Goal: Find specific page/section: Find specific page/section

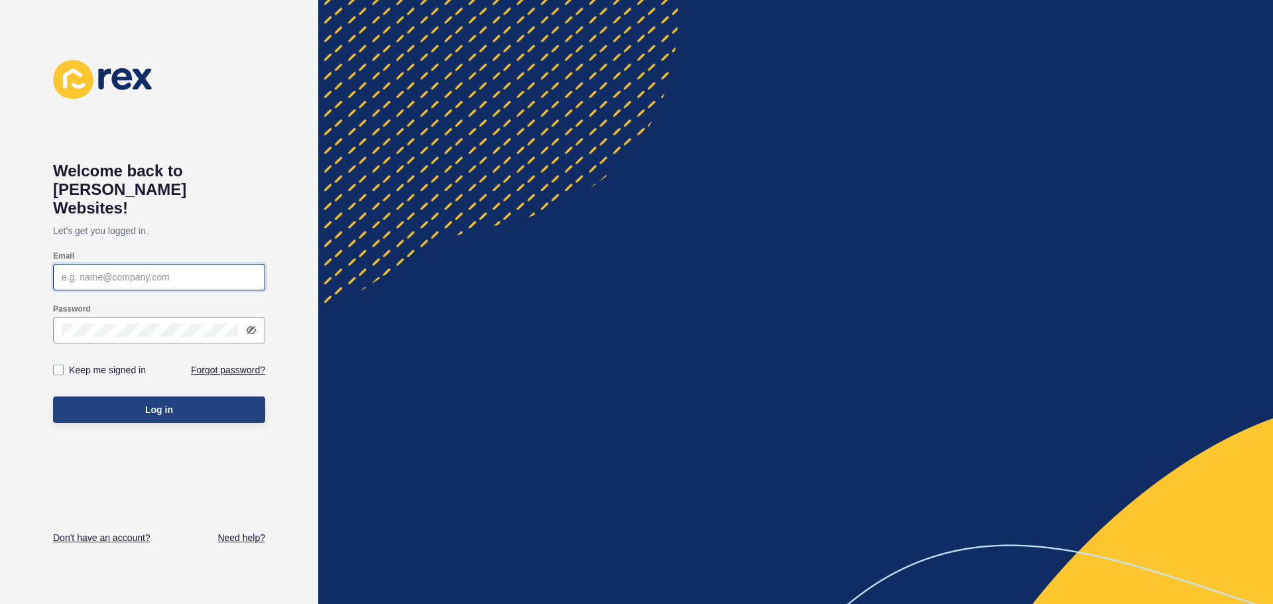
type input "buzz@honeymedia.au"
click at [129, 396] on button "Log in" at bounding box center [159, 409] width 212 height 27
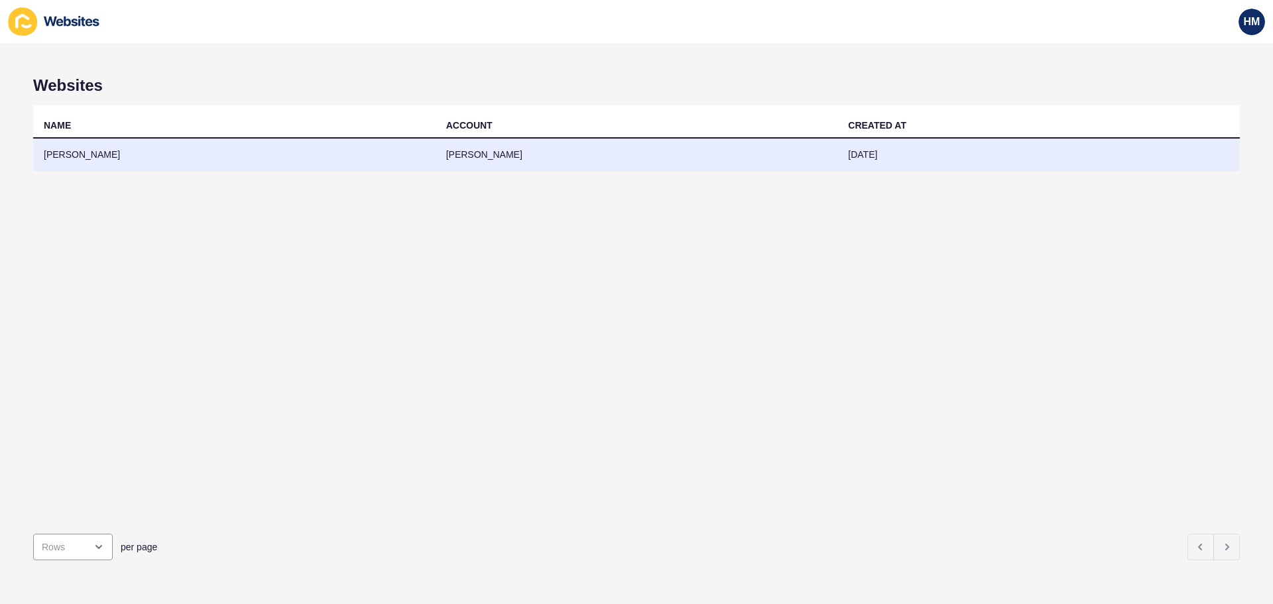
click at [494, 154] on td "[PERSON_NAME]" at bounding box center [637, 155] width 402 height 32
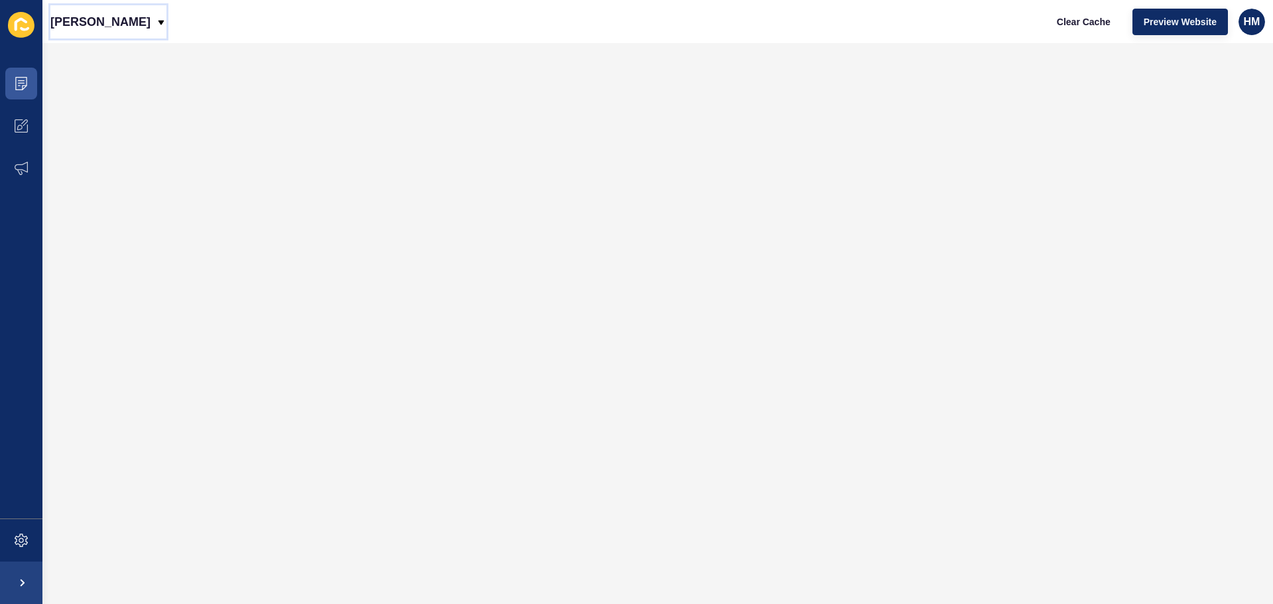
click at [146, 25] on p "[PERSON_NAME]" at bounding box center [100, 21] width 100 height 33
click at [128, 57] on div "Back to website list" at bounding box center [108, 61] width 95 height 24
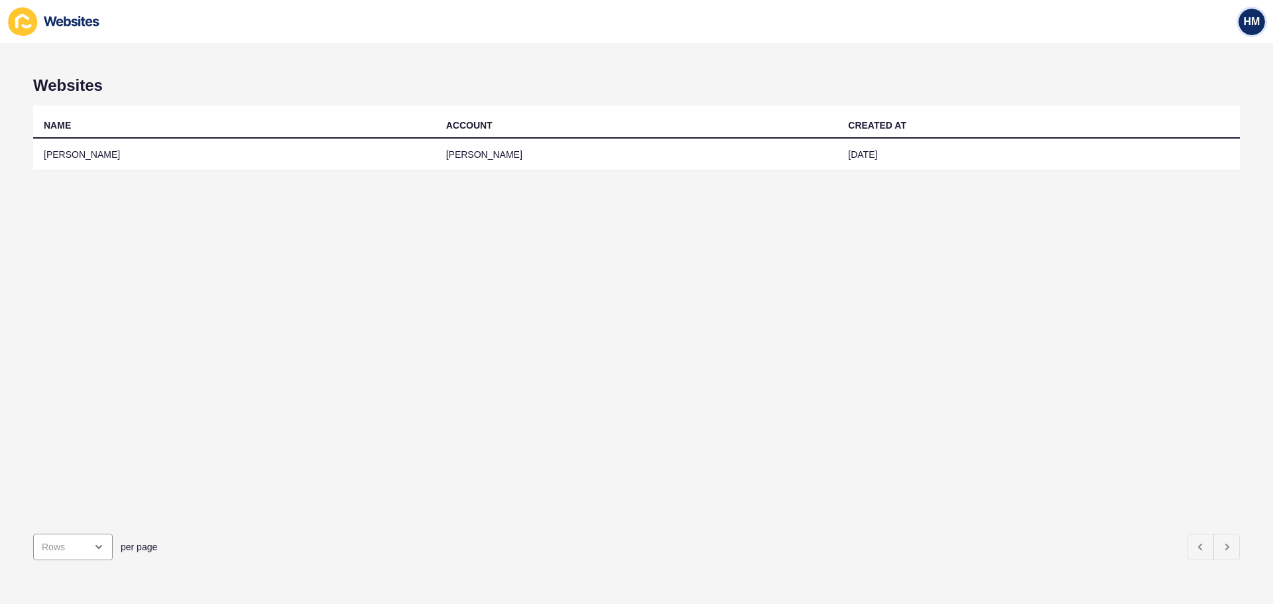
click at [1247, 25] on span "HM" at bounding box center [1252, 21] width 17 height 13
click at [1225, 82] on link "Contact Support" at bounding box center [1218, 81] width 93 height 29
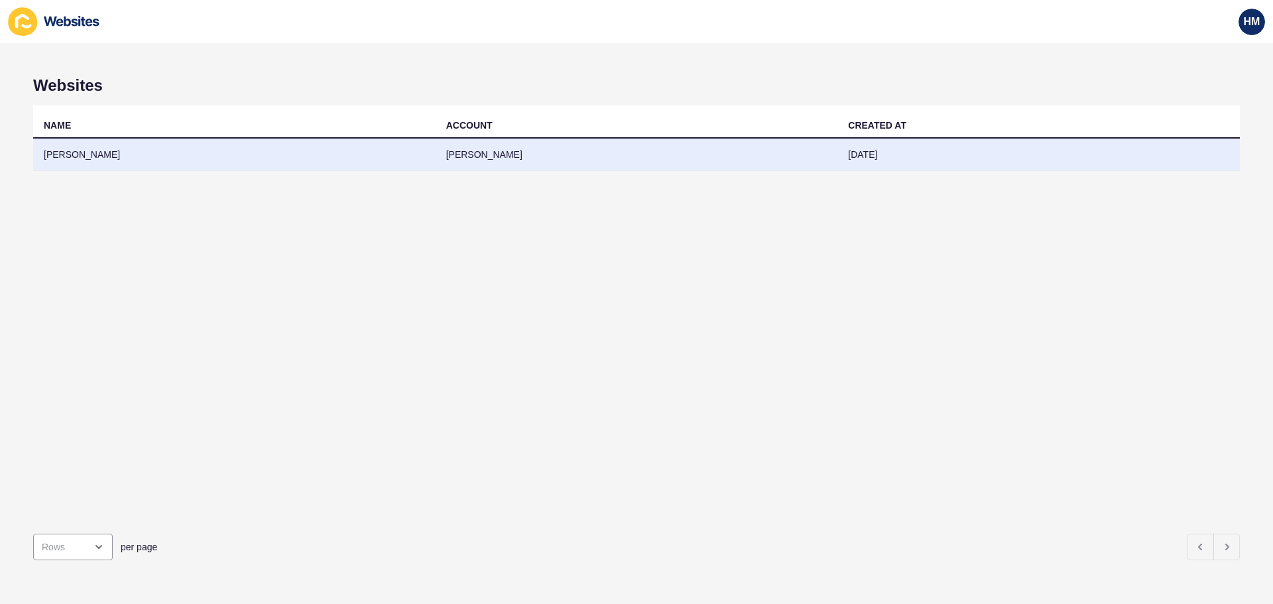
click at [348, 161] on td "[PERSON_NAME]" at bounding box center [234, 155] width 402 height 32
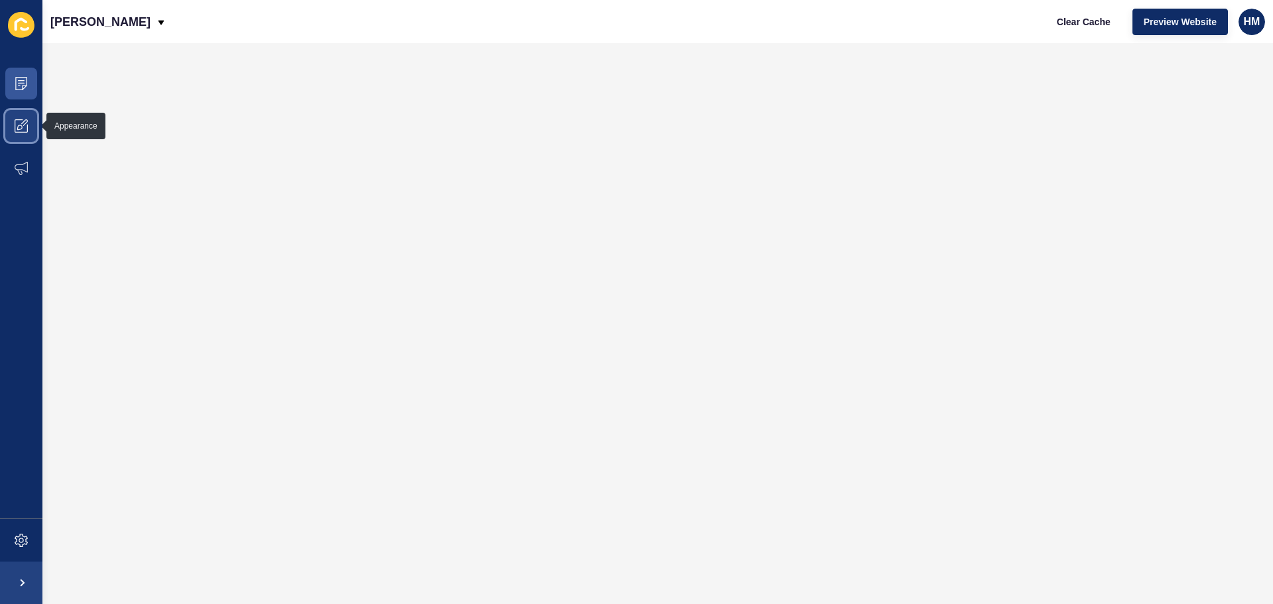
click at [23, 125] on icon at bounding box center [21, 125] width 13 height 13
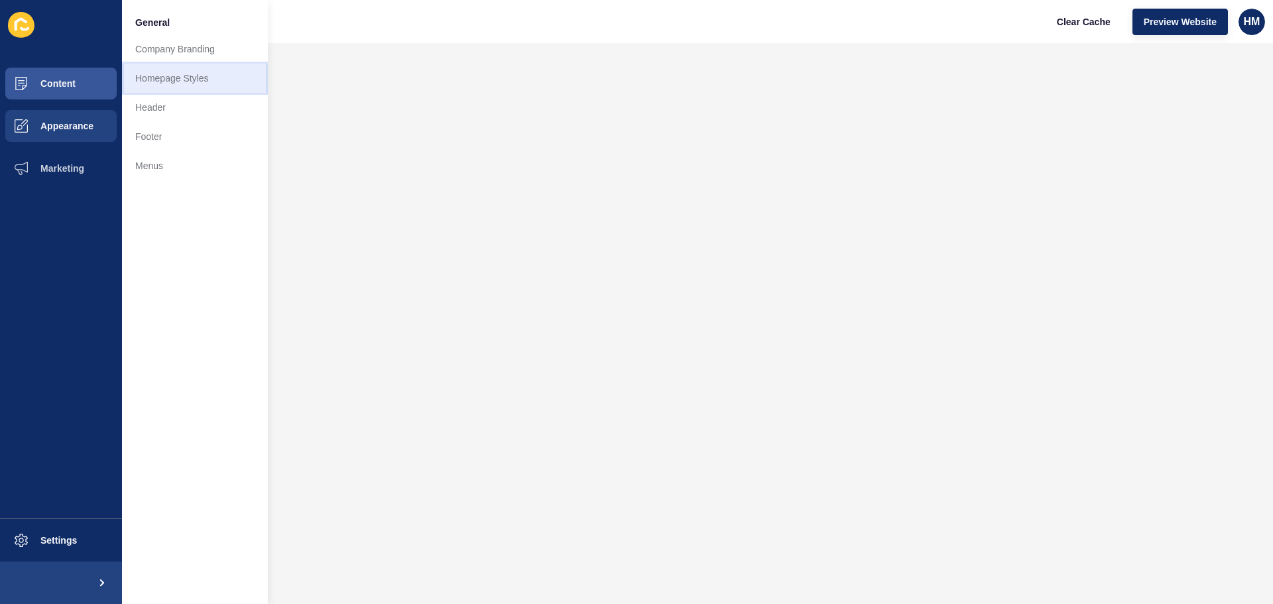
click at [153, 78] on link "Homepage Styles" at bounding box center [195, 78] width 146 height 29
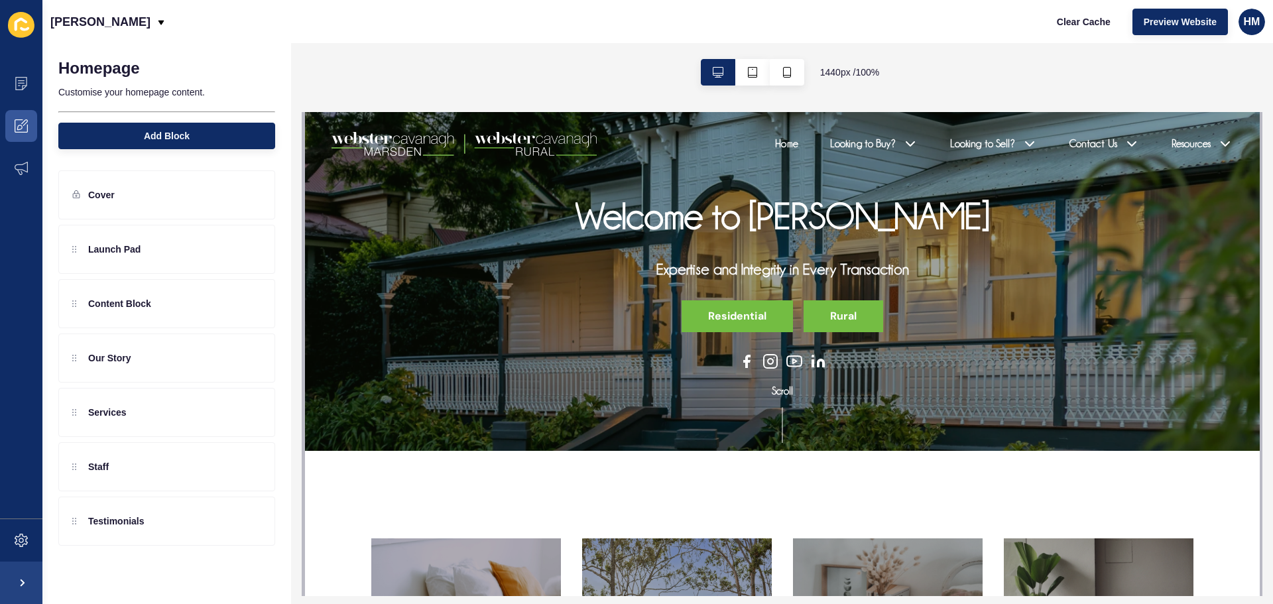
click at [692, 287] on div "Welcome to [PERSON_NAME] Expertise and Integrity in Every Transaction Residenti…" at bounding box center [782, 281] width 554 height 175
click at [684, 275] on h2 "Expertise and Integrity in Every Transaction" at bounding box center [782, 269] width 253 height 19
click at [593, 201] on h1 "Welcome to [PERSON_NAME]" at bounding box center [782, 216] width 414 height 44
click at [19, 89] on icon at bounding box center [21, 83] width 13 height 13
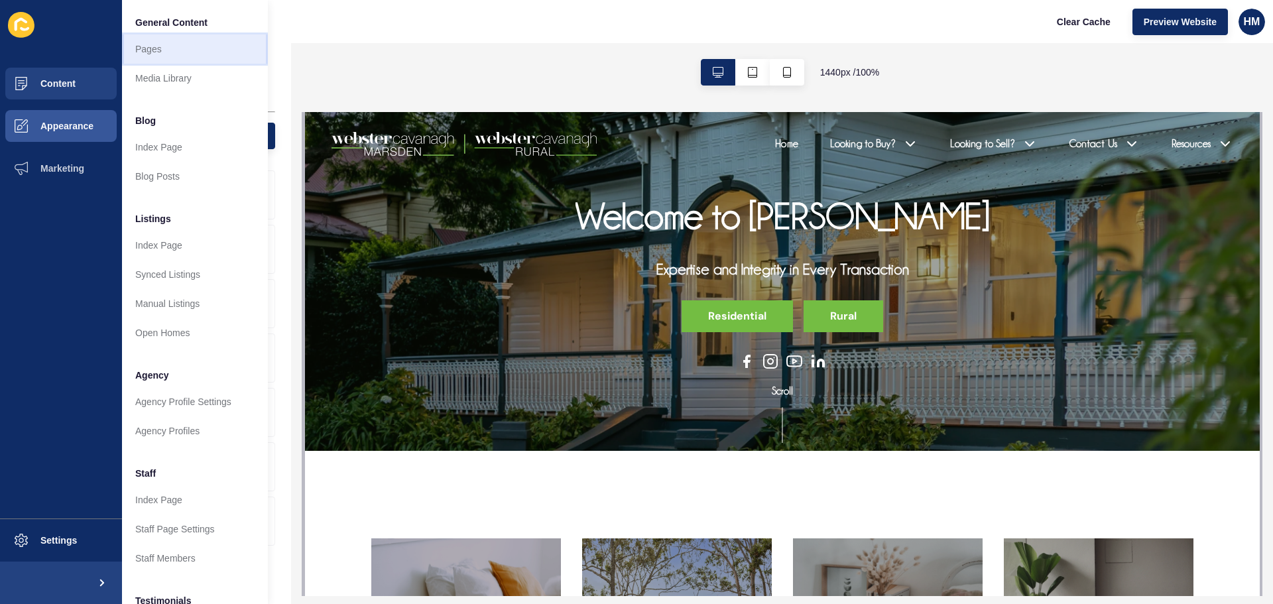
click at [152, 50] on link "Pages" at bounding box center [195, 48] width 146 height 29
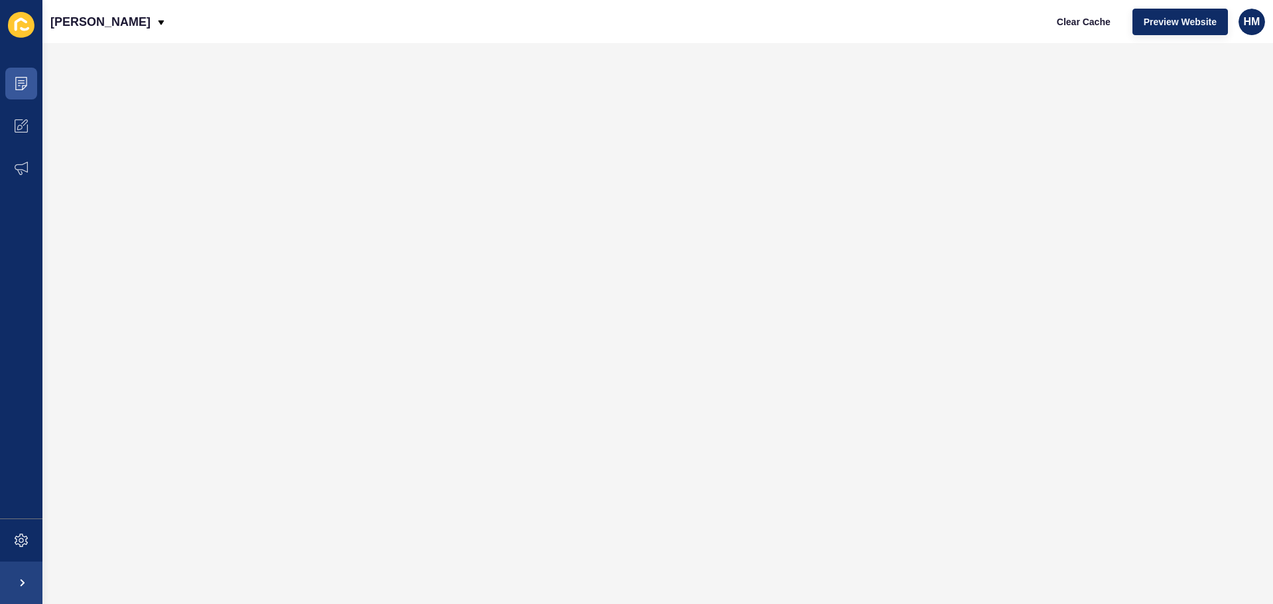
click at [9, 30] on icon at bounding box center [21, 25] width 27 height 26
click at [14, 29] on icon at bounding box center [21, 25] width 27 height 26
click at [18, 30] on icon at bounding box center [21, 25] width 27 height 26
click at [21, 540] on icon at bounding box center [21, 540] width 13 height 13
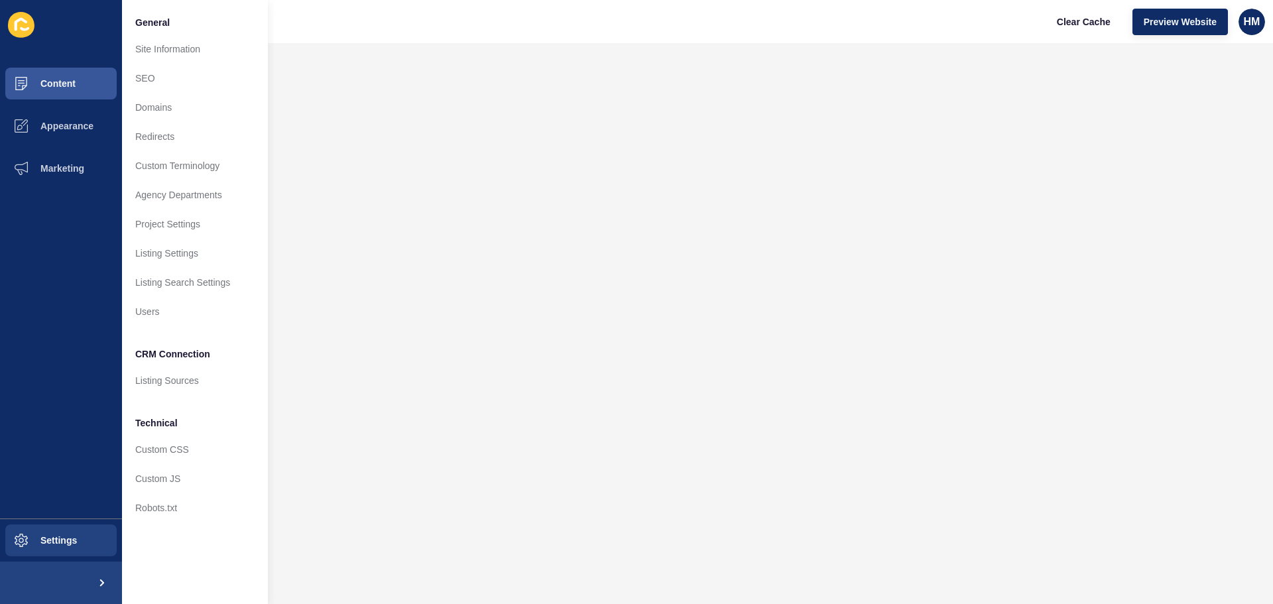
click at [65, 260] on ul "Content Appearance Marketing" at bounding box center [61, 290] width 122 height 456
click at [27, 34] on icon at bounding box center [21, 25] width 27 height 26
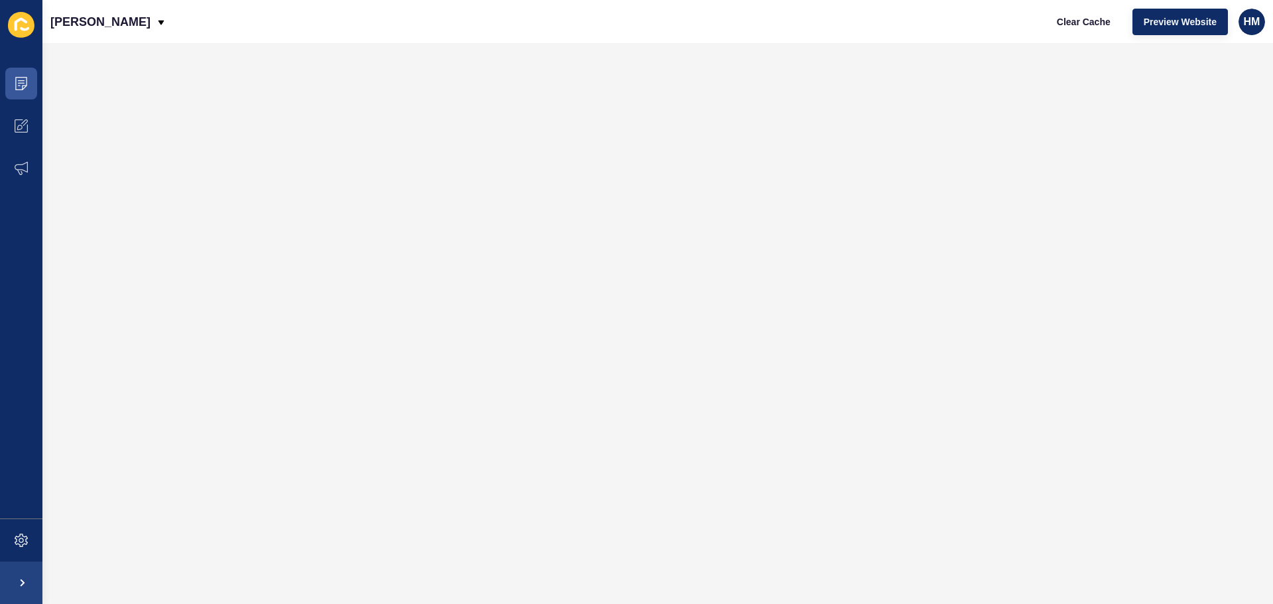
click at [18, 26] on icon at bounding box center [21, 25] width 27 height 26
click at [115, 27] on p "[PERSON_NAME]" at bounding box center [100, 21] width 100 height 33
click at [63, 72] on div "Back to website list" at bounding box center [108, 61] width 95 height 24
